Goal: Check status: Check status

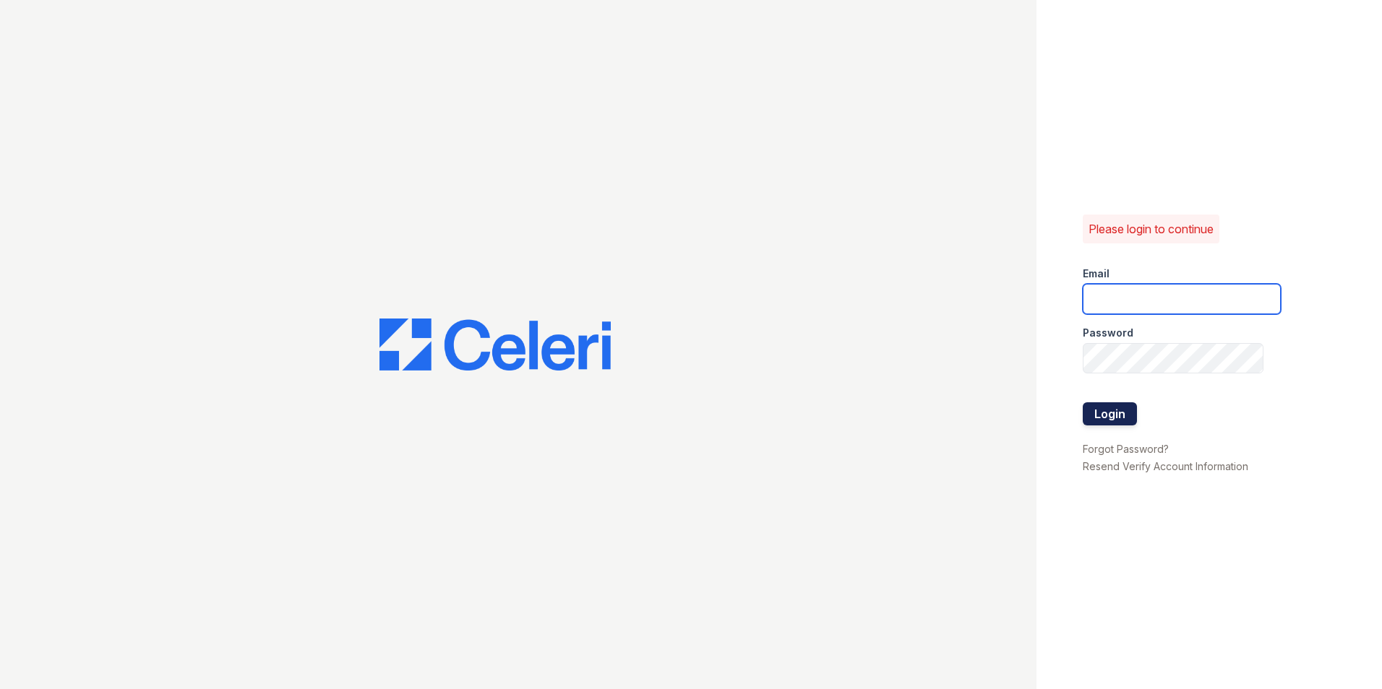
type input "Twalker@rushmoremgmt.com"
click at [1115, 423] on button "Login" at bounding box center [1109, 413] width 54 height 23
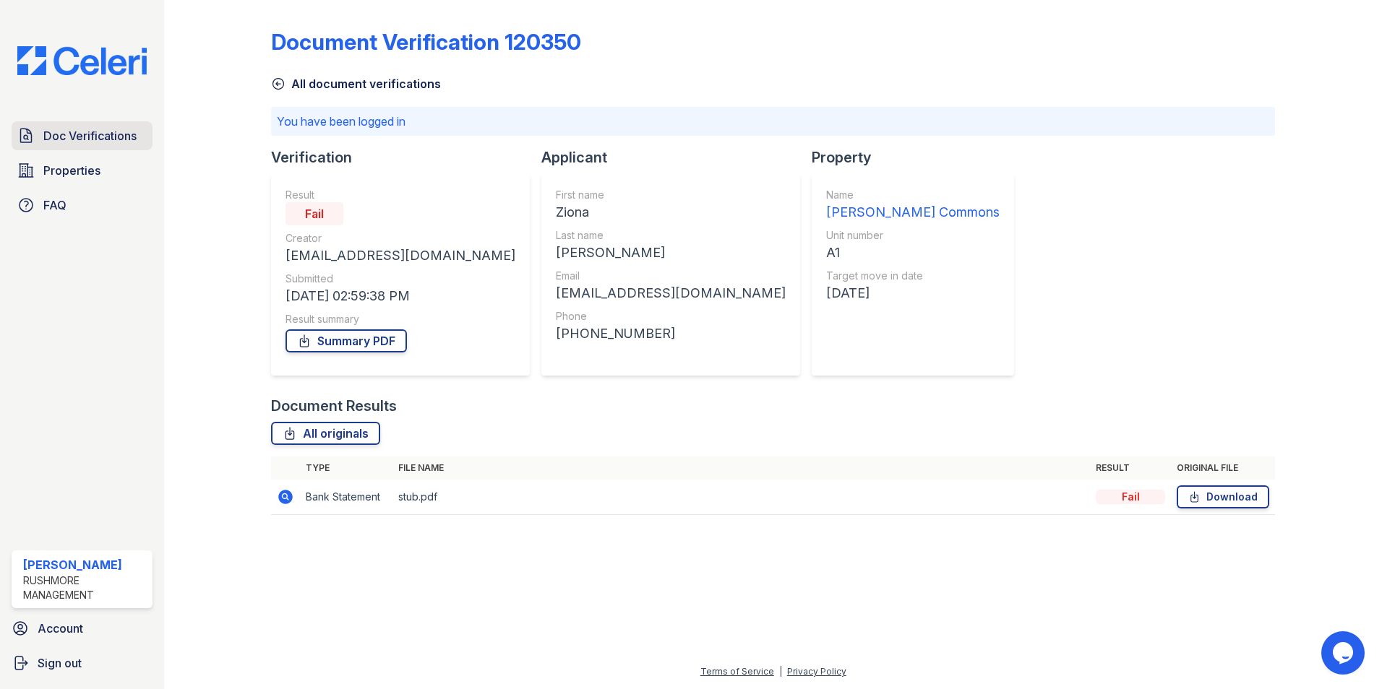
click at [116, 134] on span "Doc Verifications" at bounding box center [89, 135] width 93 height 17
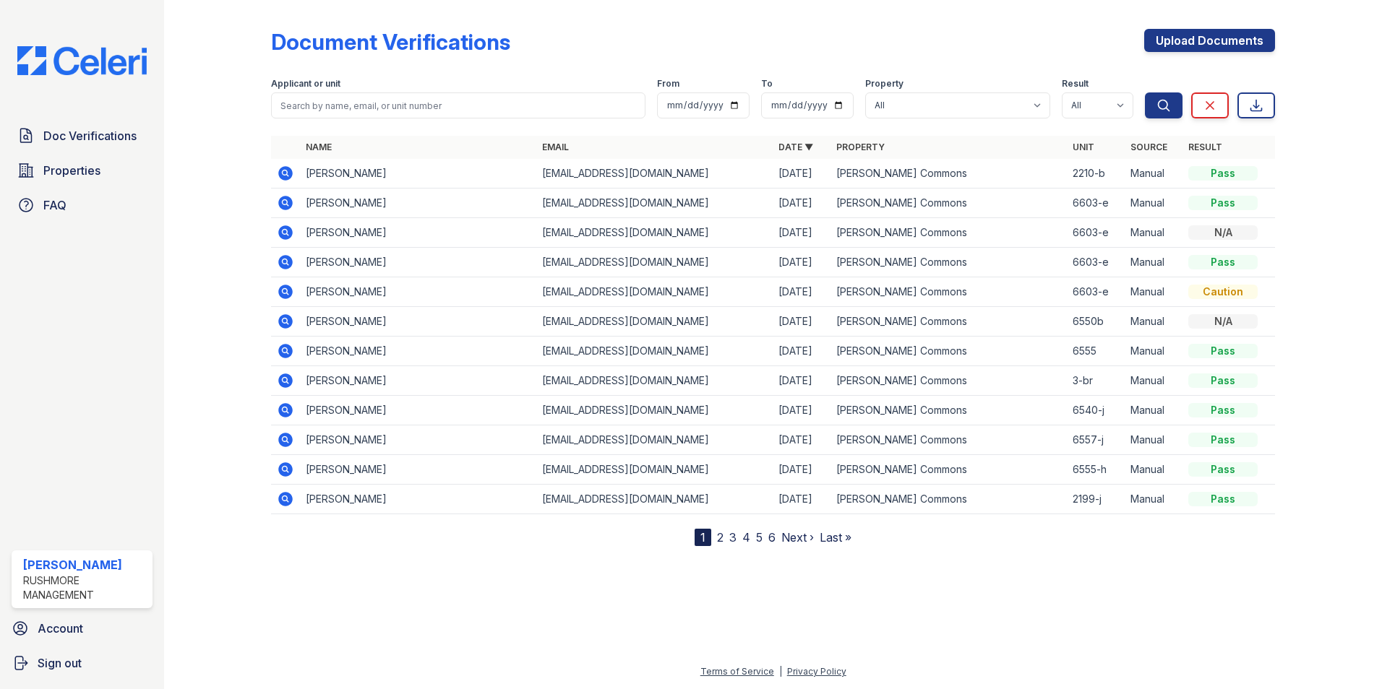
click at [283, 174] on icon at bounding box center [285, 173] width 17 height 17
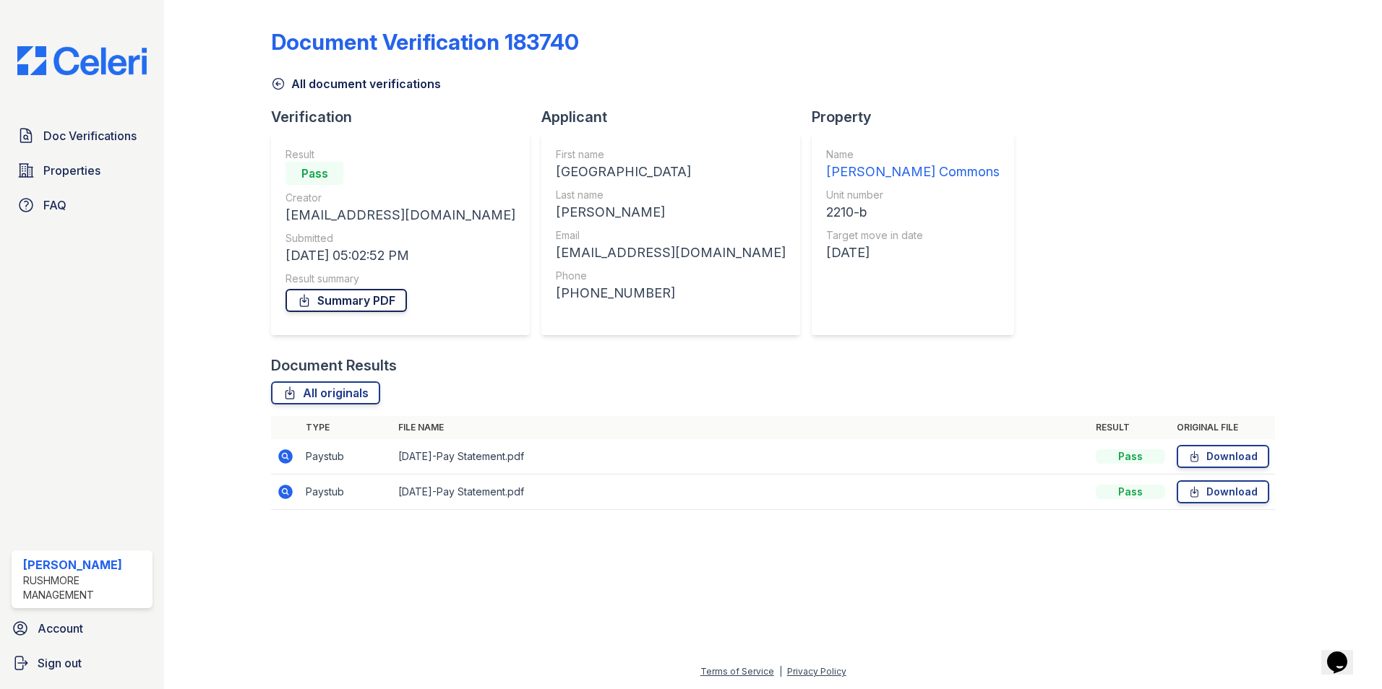
click at [306, 299] on icon at bounding box center [304, 300] width 14 height 14
drag, startPoint x: 1114, startPoint y: 209, endPoint x: 991, endPoint y: 155, distance: 134.3
click at [1114, 209] on div "Document Verification 183740 All document verifications Verification Result Pas…" at bounding box center [773, 265] width 1004 height 519
